Goal: Ask a question

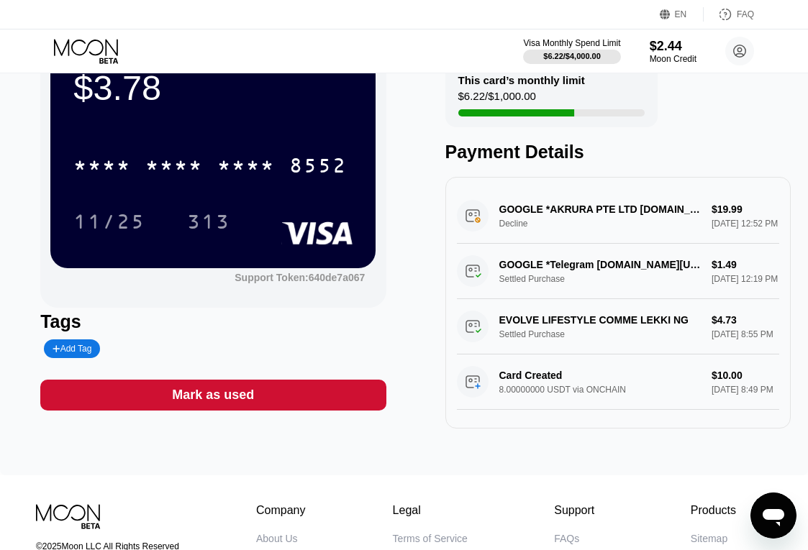
scroll to position [221, 0]
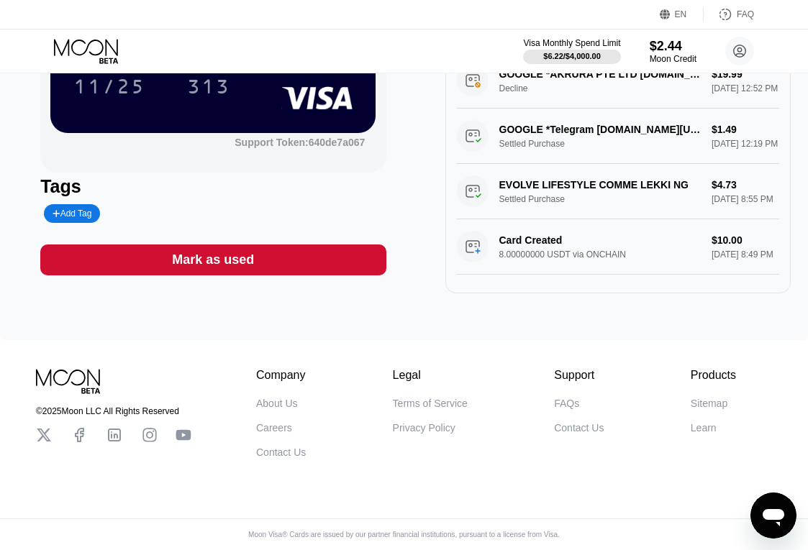
click at [780, 511] on icon "Open messaging window" at bounding box center [773, 517] width 22 height 17
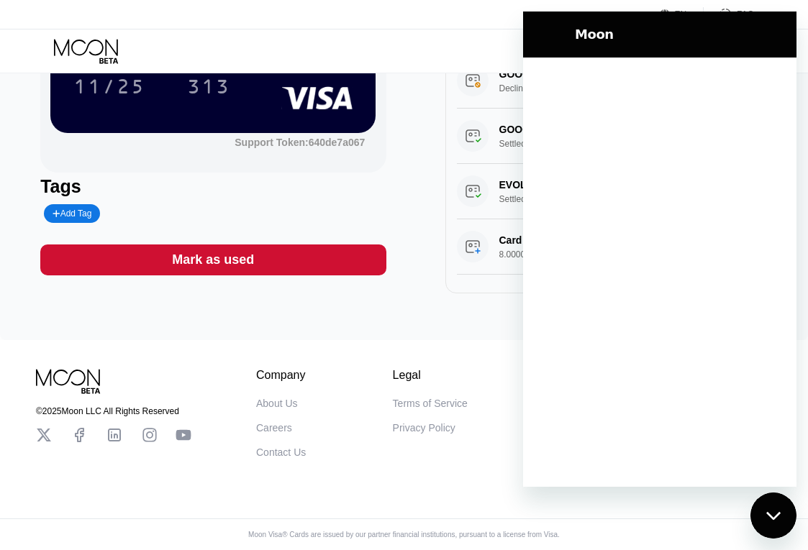
scroll to position [0, 0]
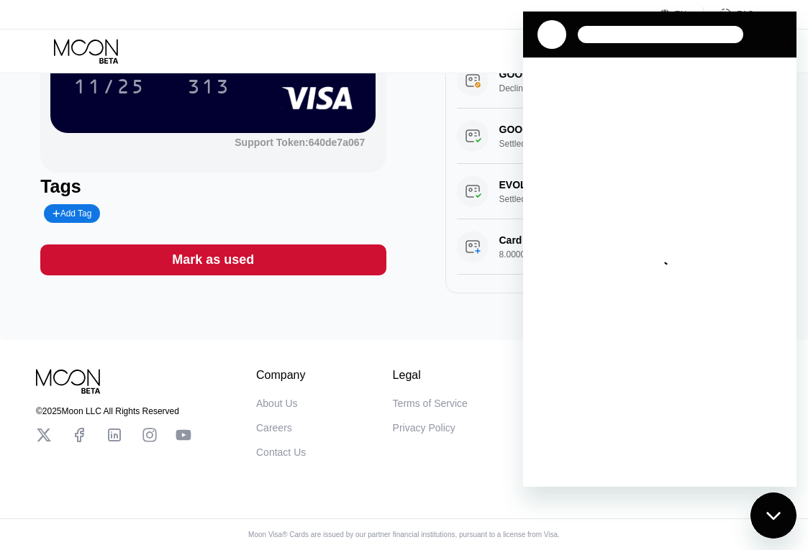
click at [706, 352] on div "Loading conversation" at bounding box center [659, 272] width 273 height 429
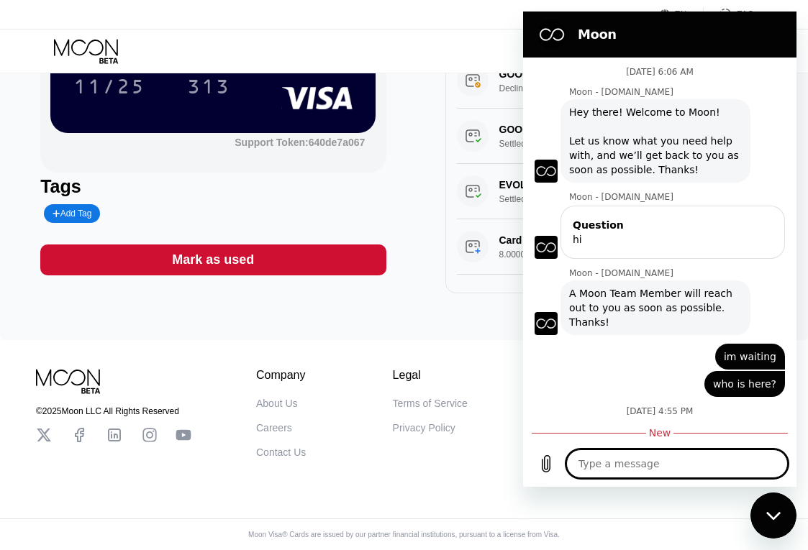
type textarea "x"
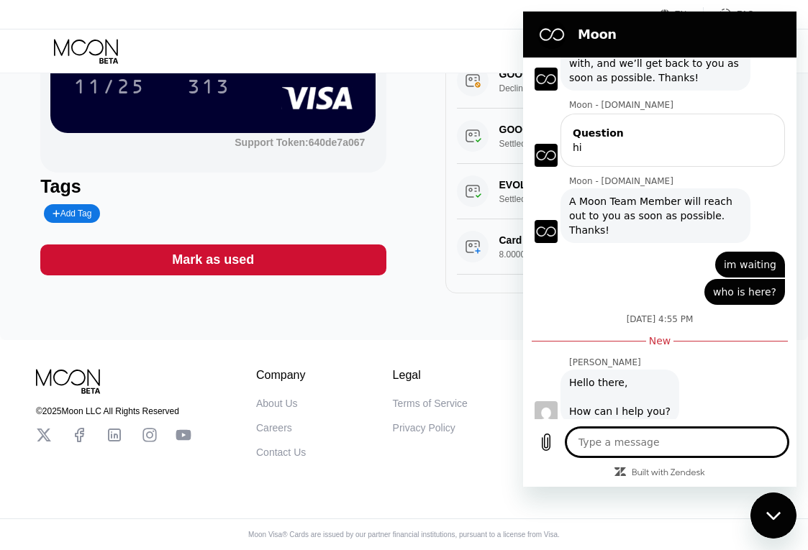
click at [685, 447] on textarea at bounding box center [677, 442] width 222 height 29
type textarea "H"
type textarea "x"
type textarea "Hi"
type textarea "x"
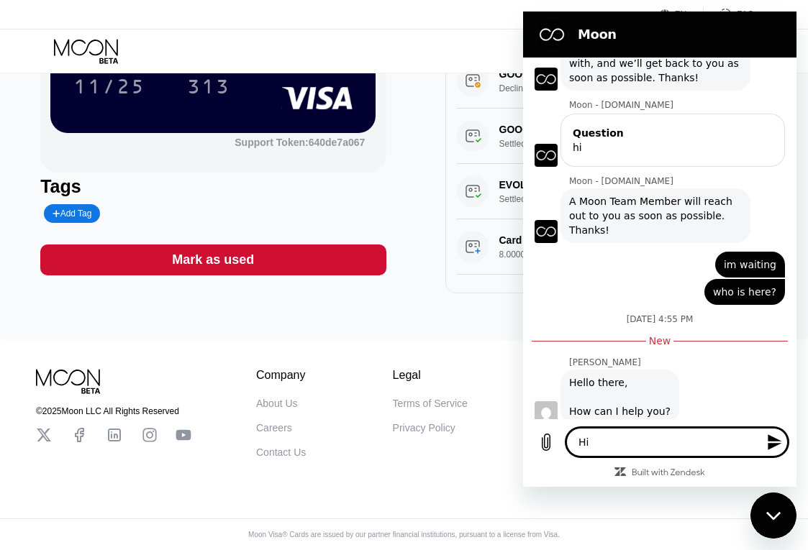
type textarea "x"
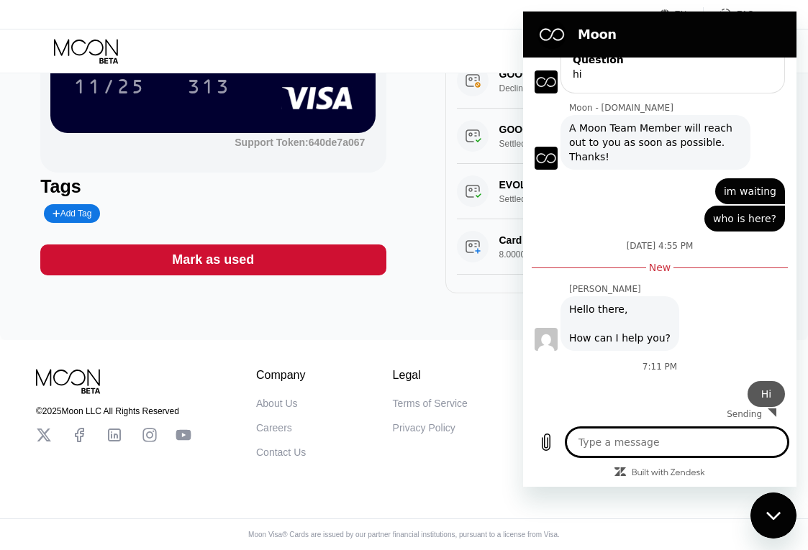
type textarea "c"
type textarea "x"
type textarea "ca"
type textarea "x"
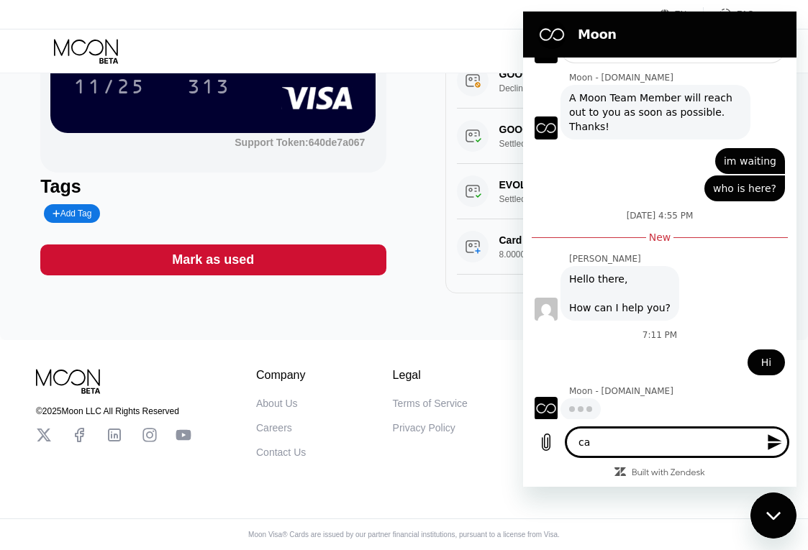
type textarea "can"
type textarea "x"
type textarea "can"
type textarea "x"
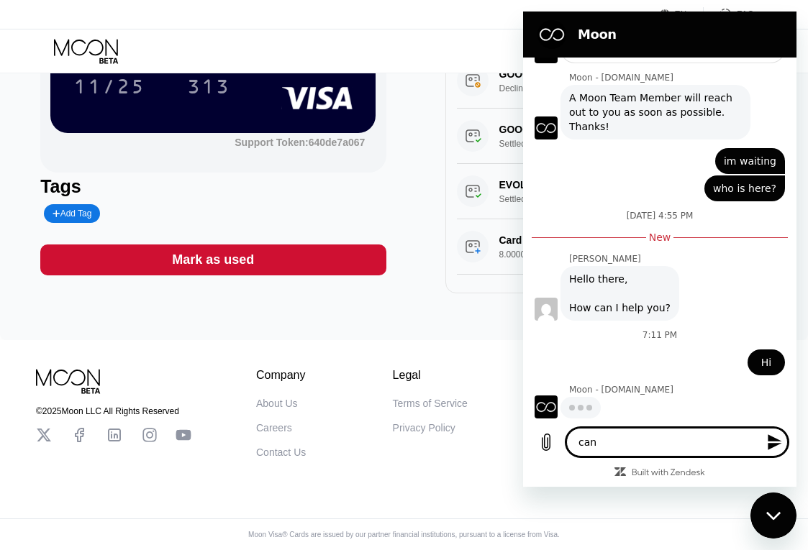
type textarea "can t"
type textarea "x"
type textarea "can th"
type textarea "x"
type textarea "can thi"
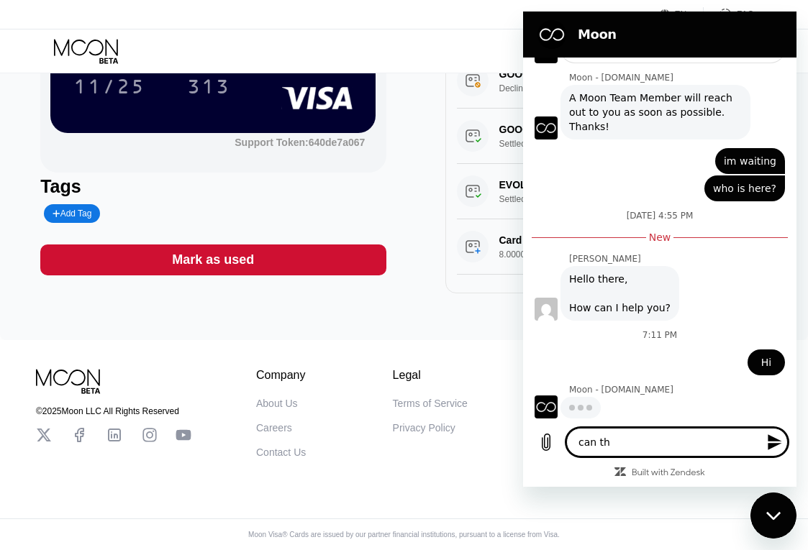
type textarea "x"
type textarea "can this"
type textarea "x"
type textarea "can this"
type textarea "x"
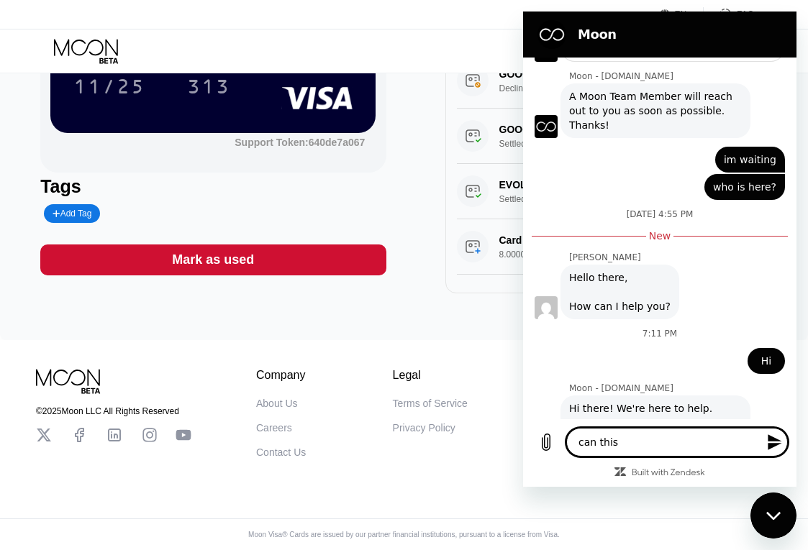
type textarea "can this c"
type textarea "x"
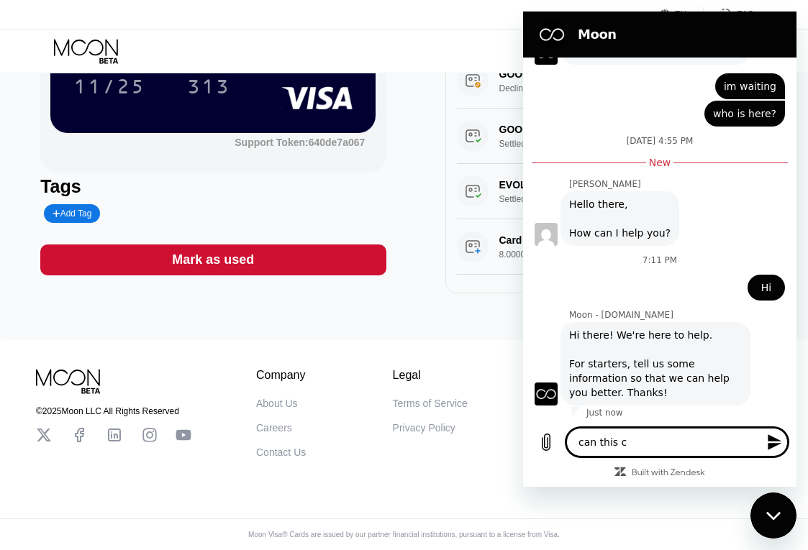
type textarea "can this ca"
type textarea "x"
type textarea "can this car"
type textarea "x"
type textarea "can this card"
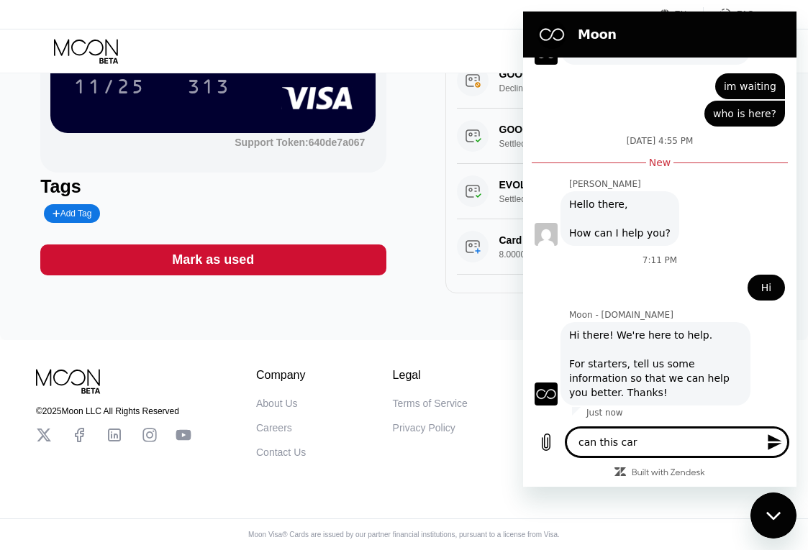
type textarea "x"
type textarea "can this card"
type textarea "x"
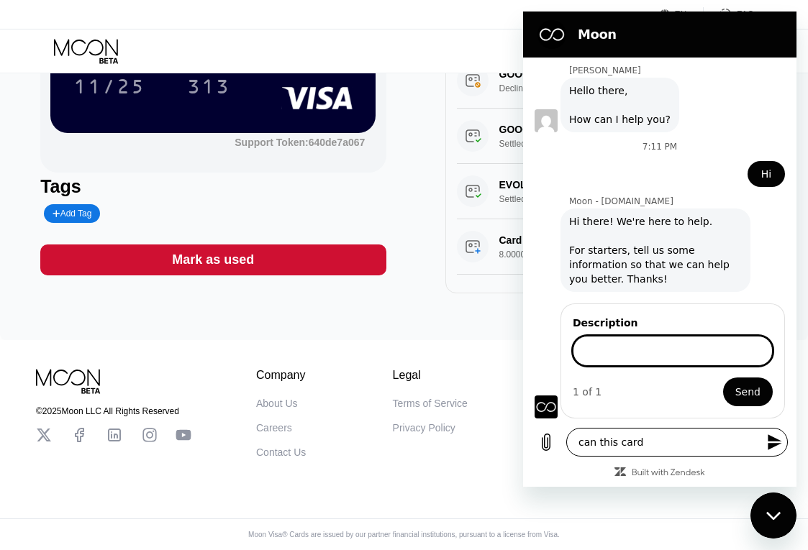
scroll to position [384, 0]
type input "b"
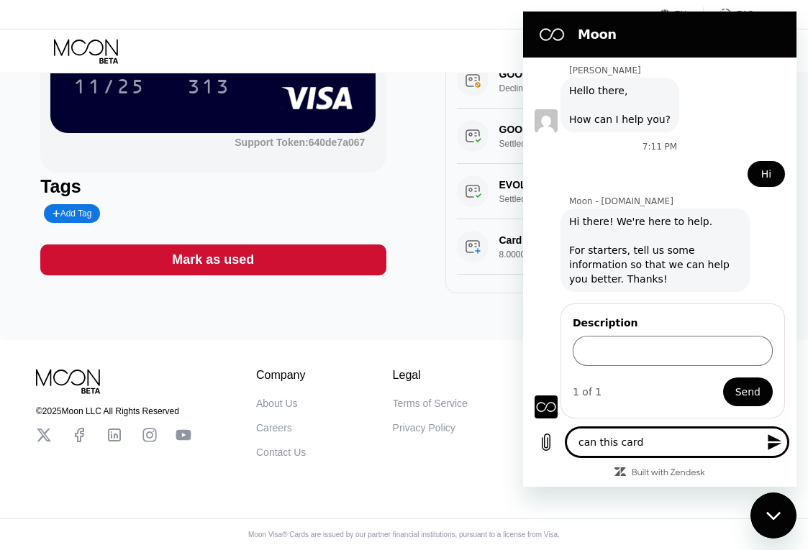
click at [673, 440] on textarea "can this card" at bounding box center [677, 442] width 222 height 29
type textarea "can this card"
type textarea "x"
type textarea "can this card b"
type textarea "x"
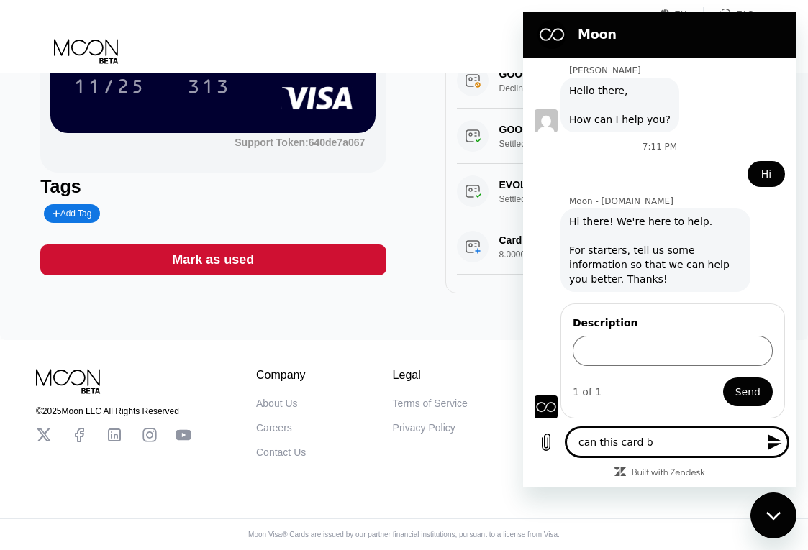
type textarea "can this card be"
type textarea "x"
type textarea "can this card be"
type textarea "x"
type textarea "can this card be u"
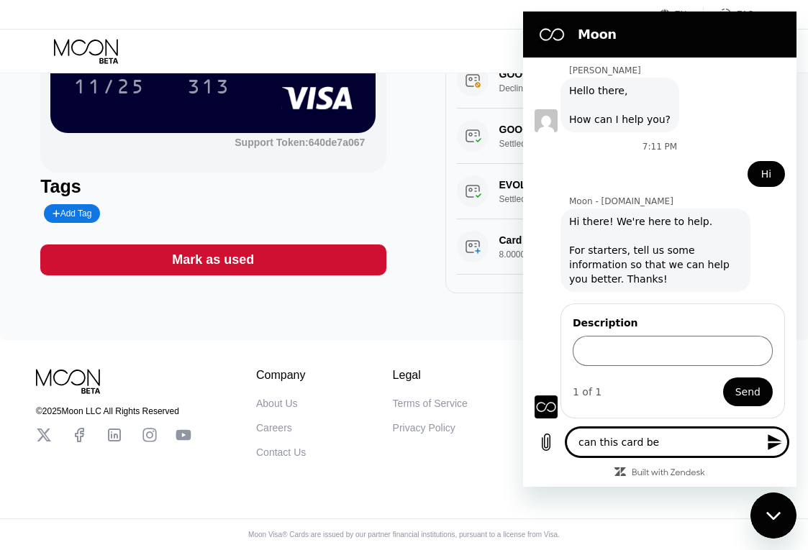
type textarea "x"
type textarea "can this card be us"
type textarea "x"
type textarea "can this card be use"
type textarea "x"
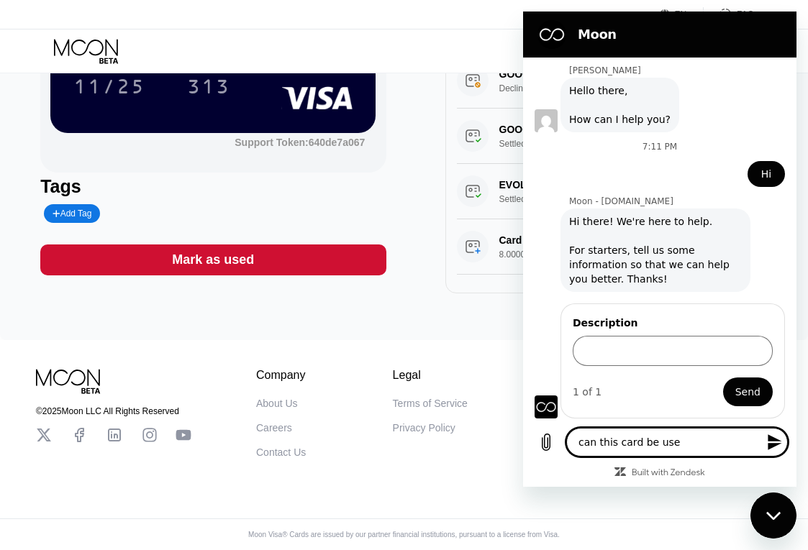
type textarea "can this card be used"
type textarea "x"
type textarea "can this card be used"
type textarea "x"
type textarea "can this card be used w"
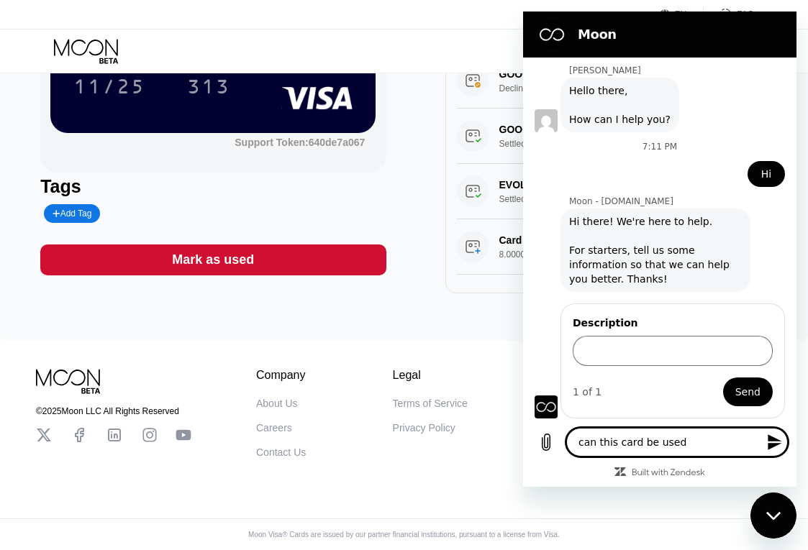
type textarea "x"
type textarea "can this card be used wo"
type textarea "x"
type textarea "can this card be used wor"
type textarea "x"
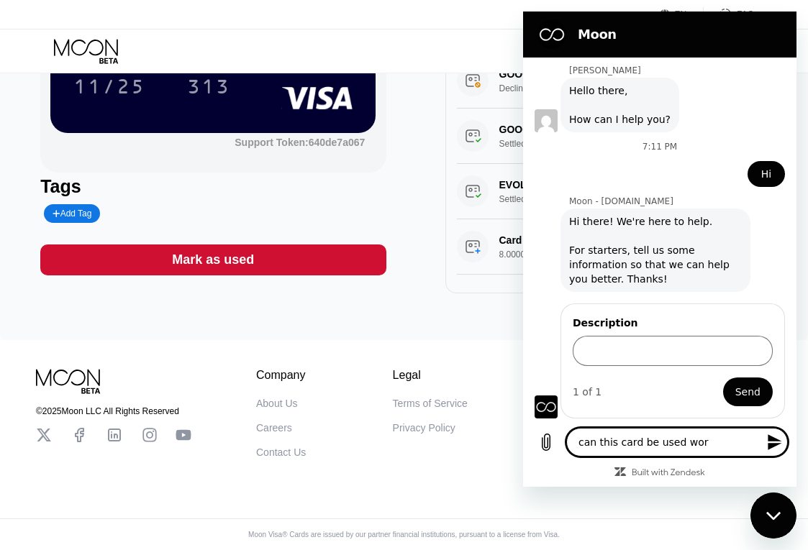
type textarea "can this card be used worl"
type textarea "x"
type textarea "can this card be used world"
type textarea "x"
type textarea "can this card be used worldw"
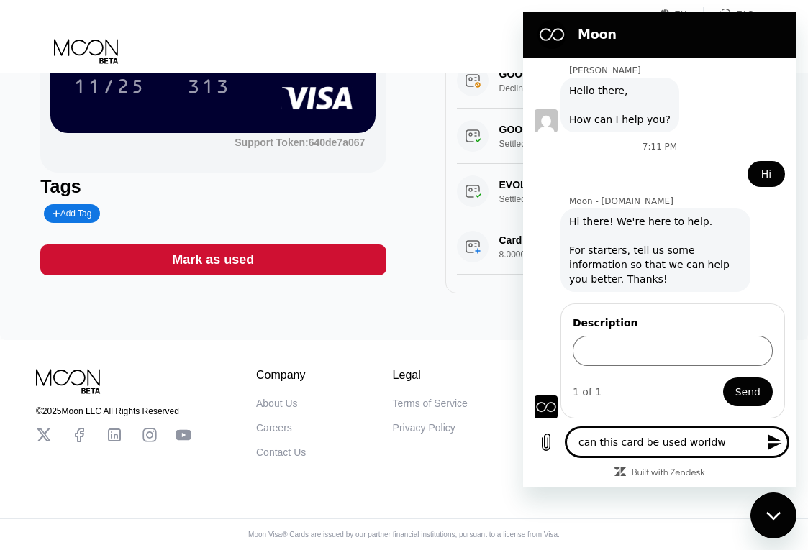
type textarea "x"
type textarea "can this card be used worldwi"
type textarea "x"
type textarea "can this card be used worldwid"
type textarea "x"
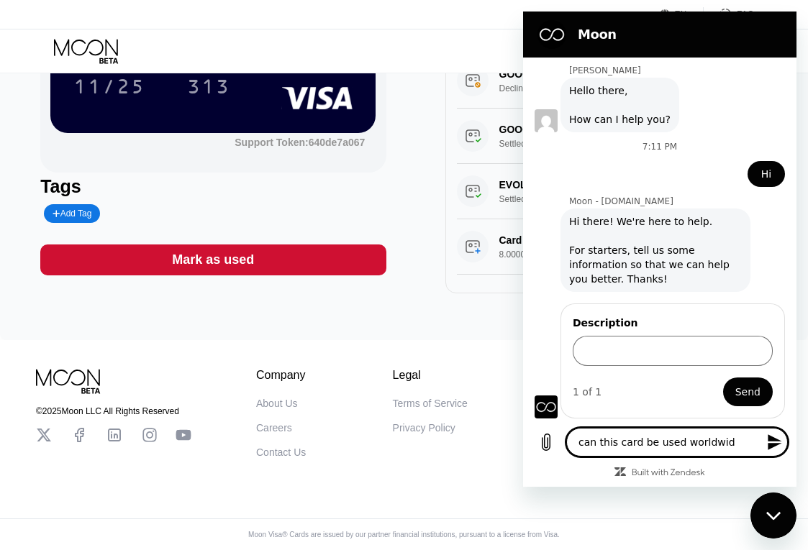
type textarea "can this card be used worldwide"
type textarea "x"
type textarea "can this card be used worldwide?"
type textarea "x"
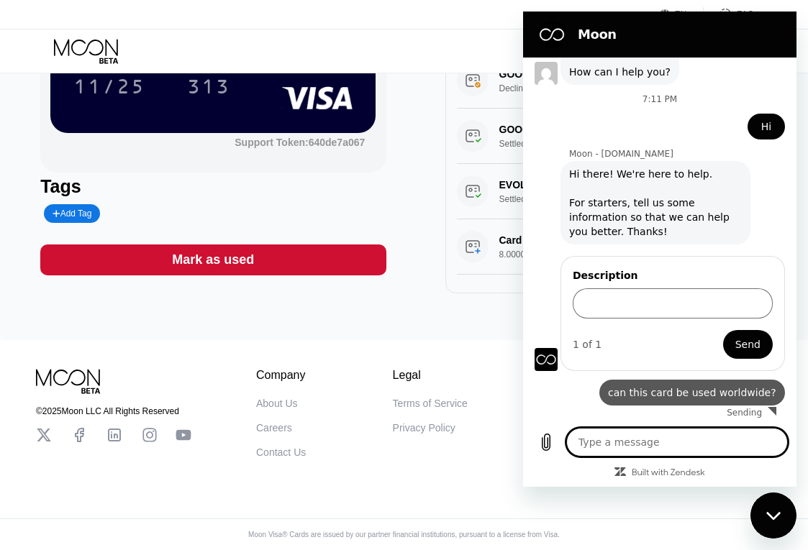
type textarea "x"
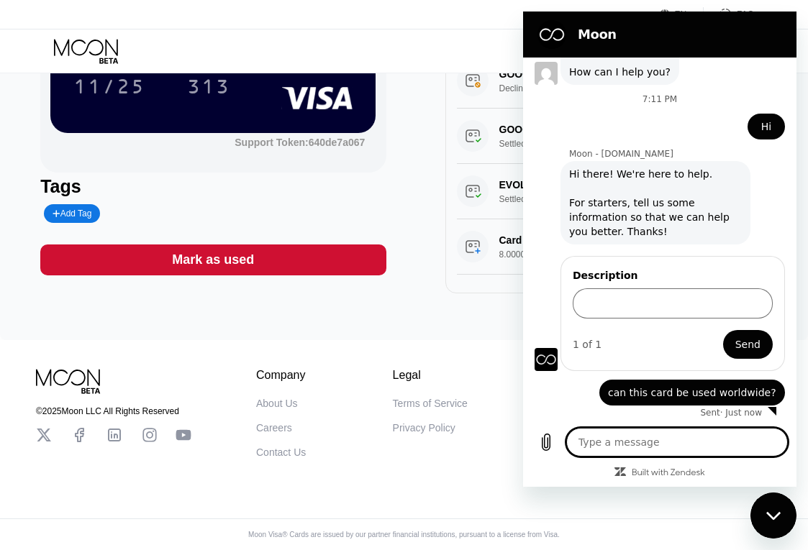
scroll to position [434, 0]
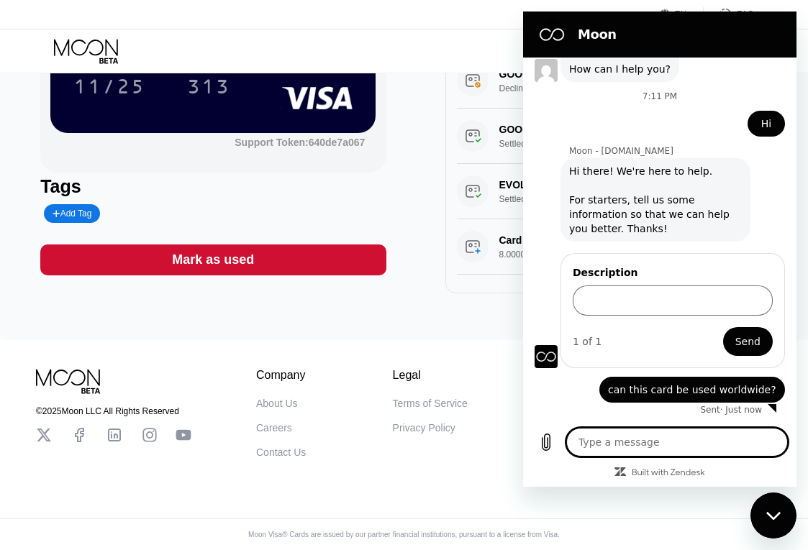
click at [770, 514] on icon "Close messaging window" at bounding box center [772, 515] width 14 height 8
type textarea "x"
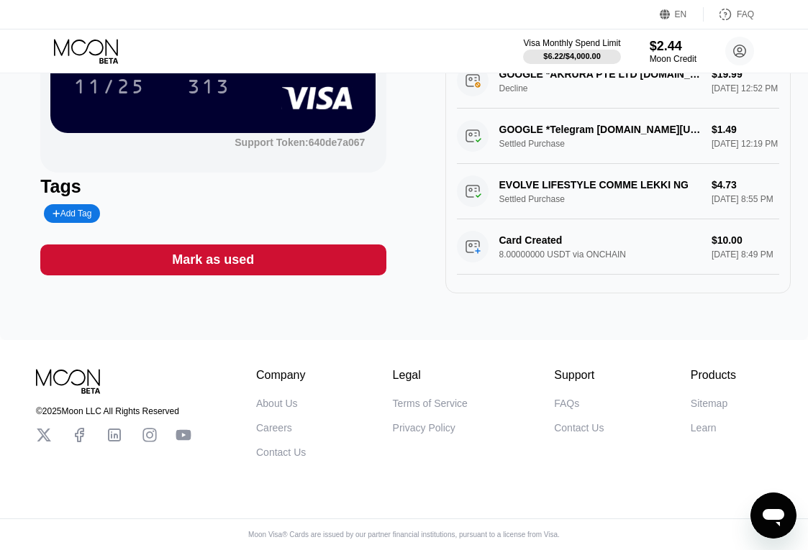
scroll to position [0, 0]
